Goal: Task Accomplishment & Management: Use online tool/utility

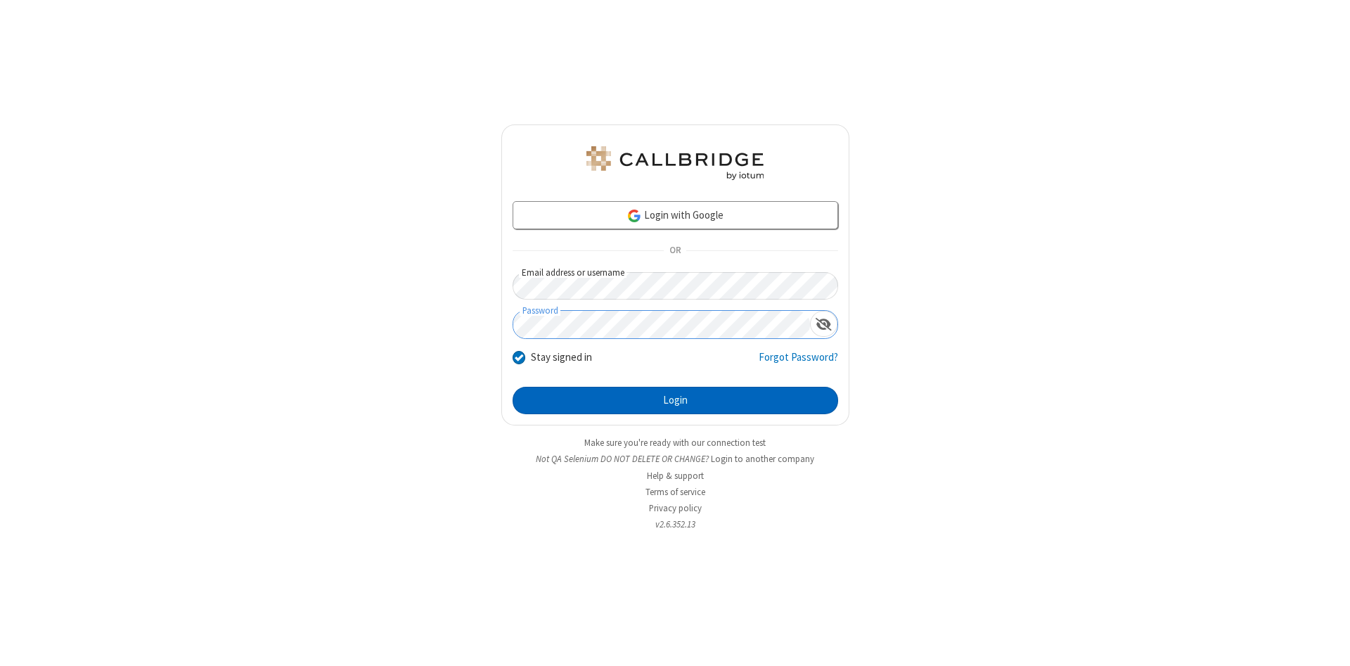
click at [675, 401] on button "Login" at bounding box center [676, 401] width 326 height 28
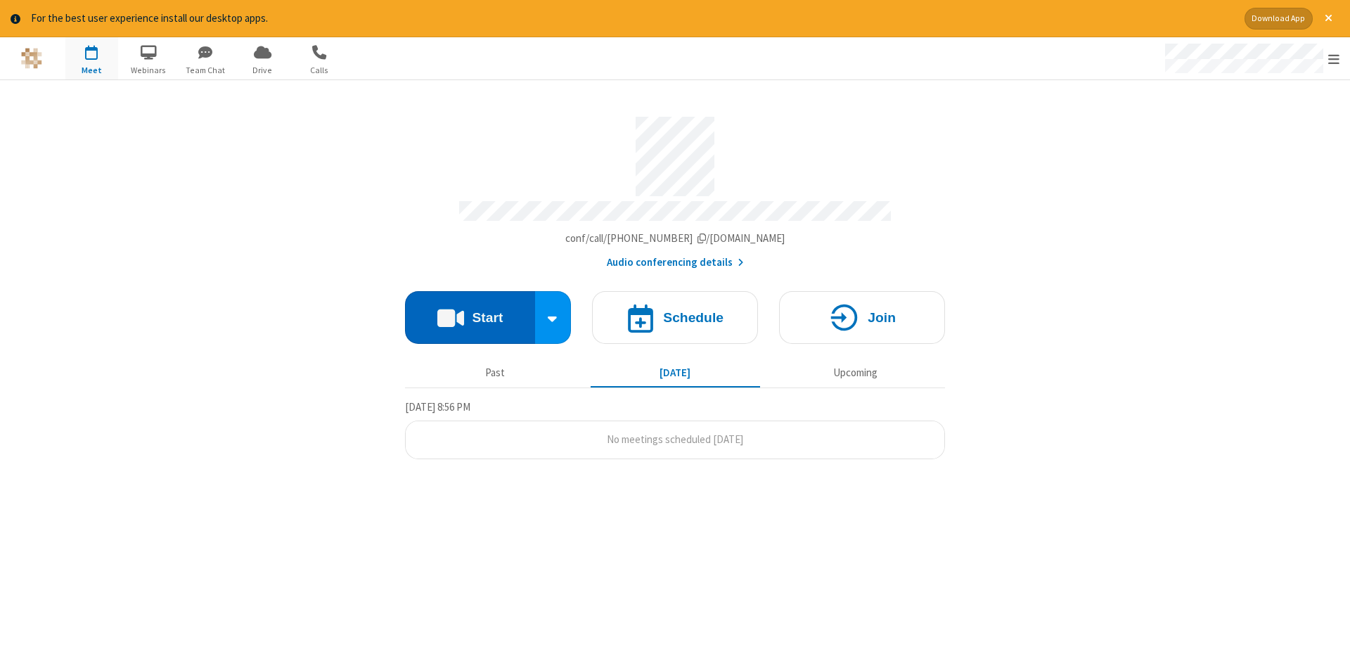
click at [470, 312] on button "Start" at bounding box center [470, 317] width 130 height 53
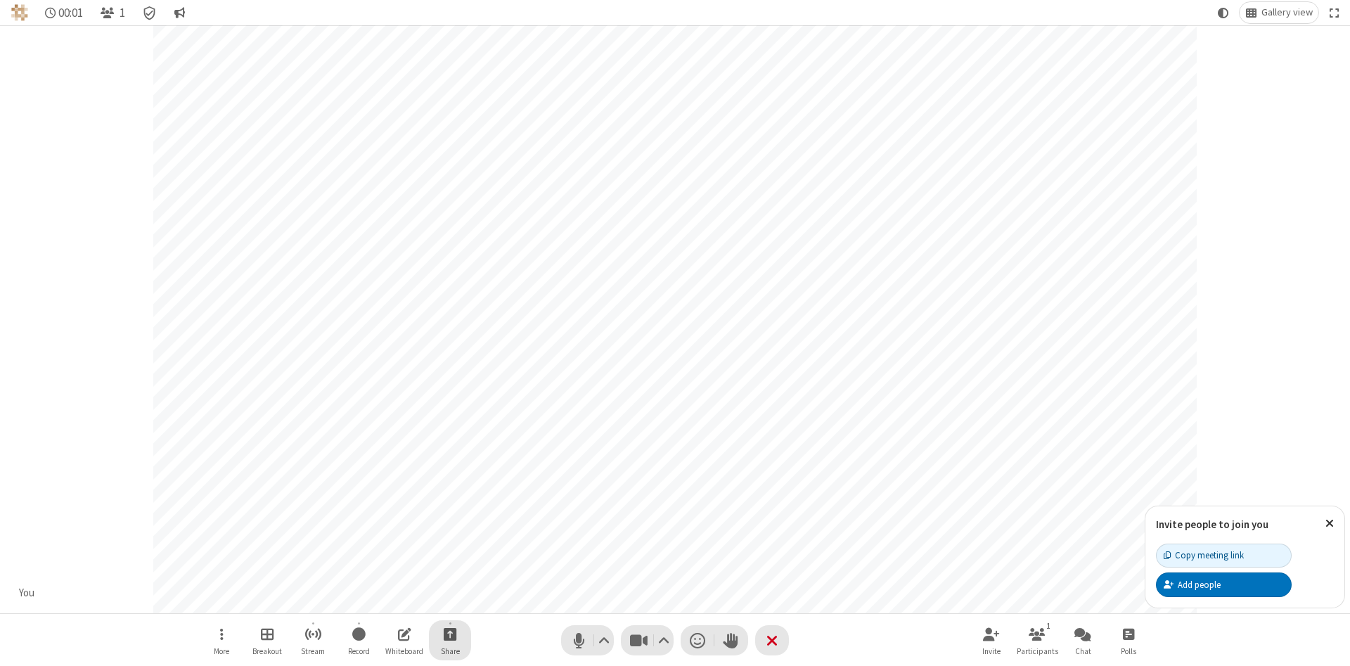
click at [449, 633] on span "Start sharing" at bounding box center [450, 634] width 13 height 18
click at [449, 548] on span "Share additional camera" at bounding box center [458, 551] width 104 height 12
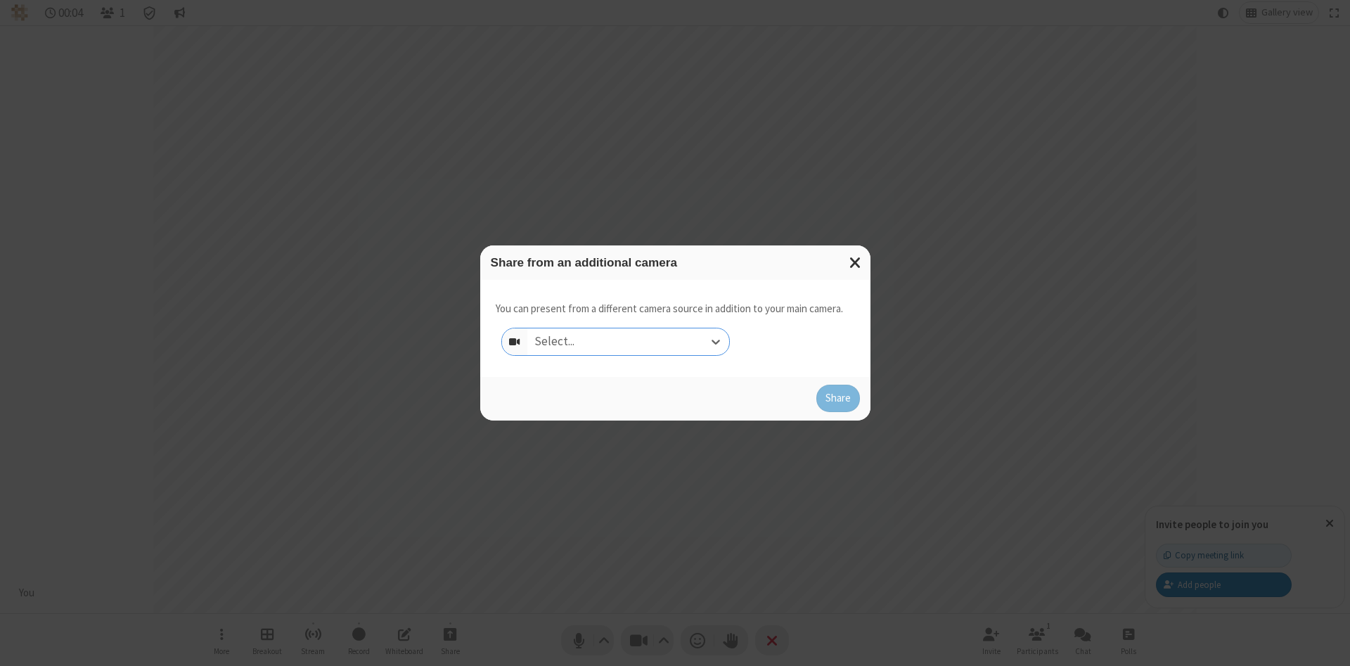
click at [628, 341] on div "Select..." at bounding box center [628, 341] width 202 height 27
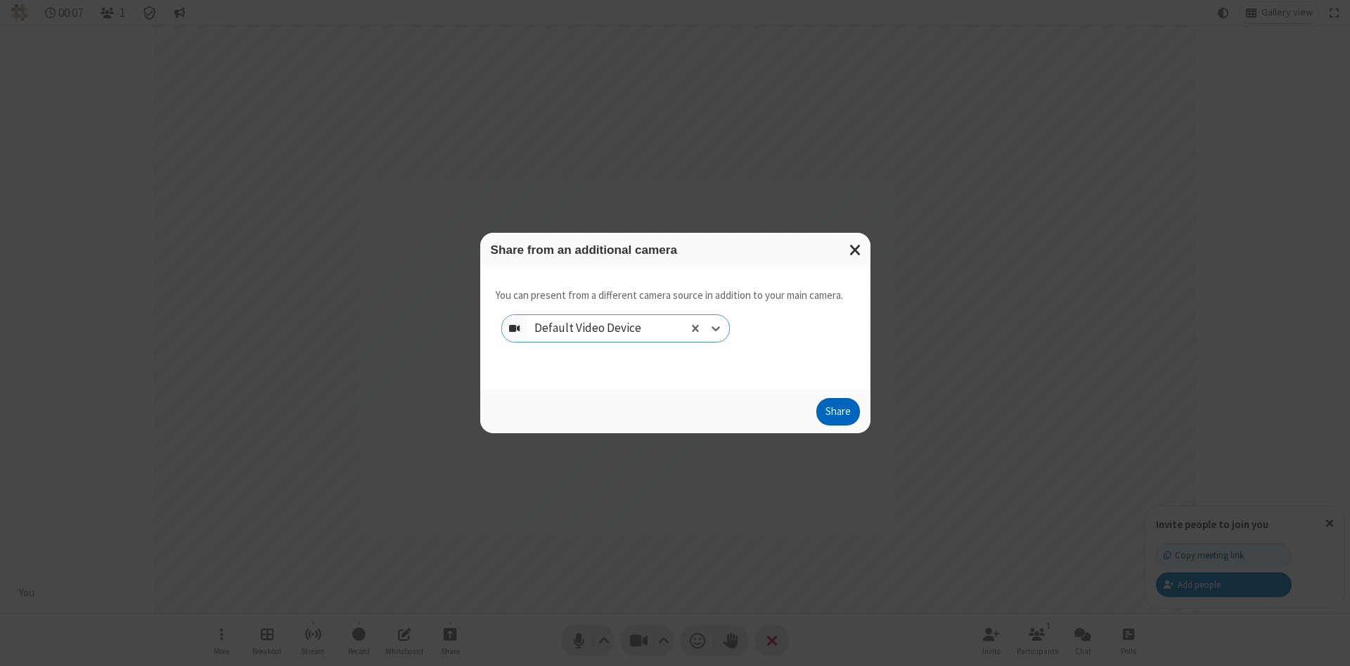
click at [837, 415] on button "Share" at bounding box center [838, 412] width 44 height 28
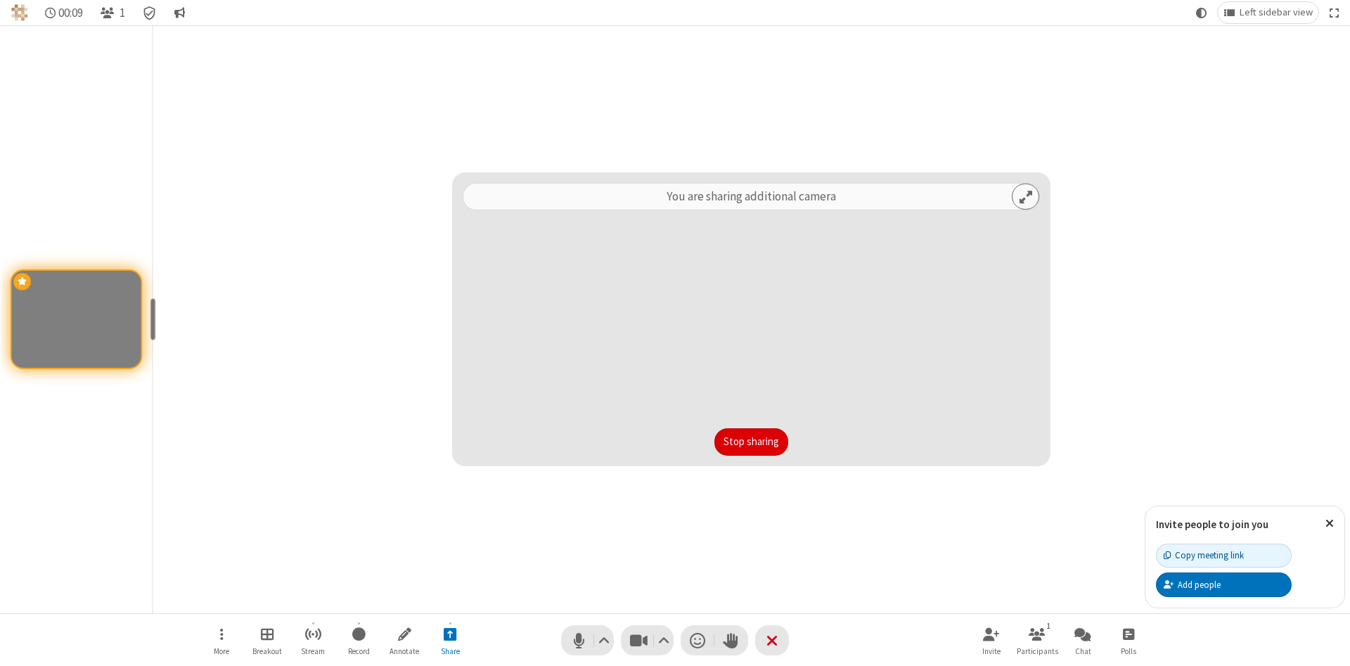
click at [751, 442] on button "Stop sharing" at bounding box center [751, 442] width 74 height 28
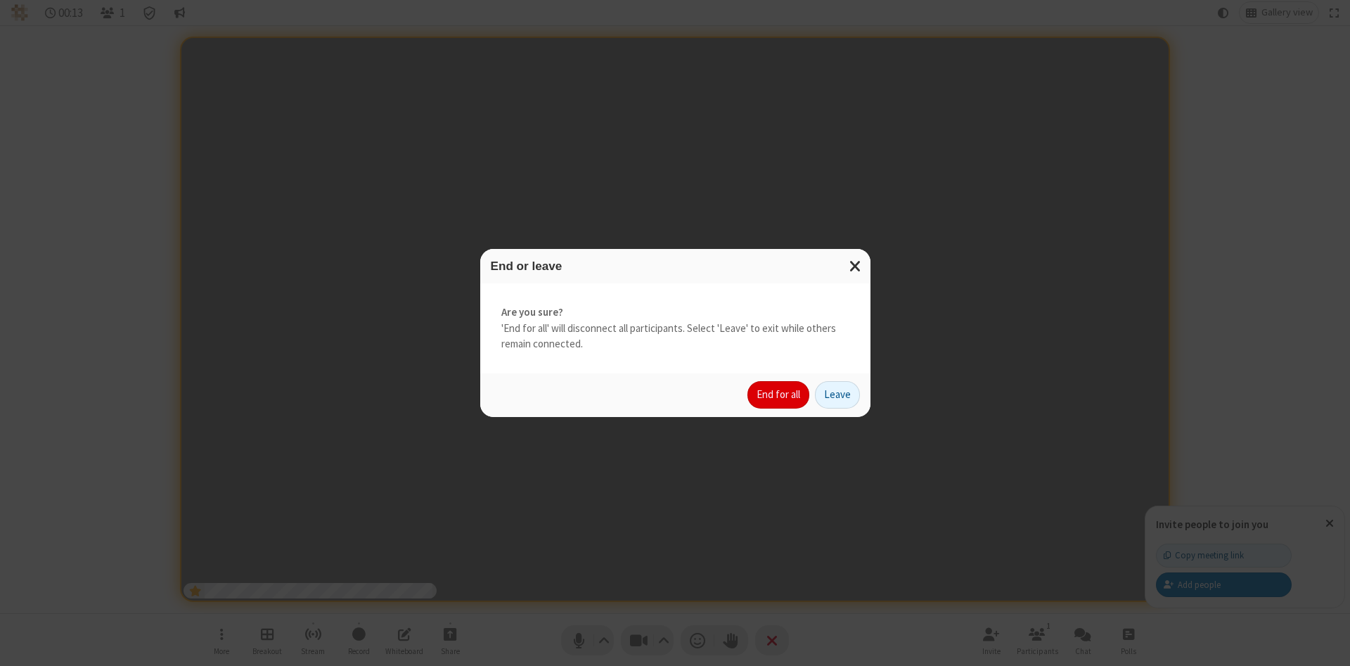
click at [779, 394] on button "End for all" at bounding box center [778, 395] width 62 height 28
